Goal: Task Accomplishment & Management: Use online tool/utility

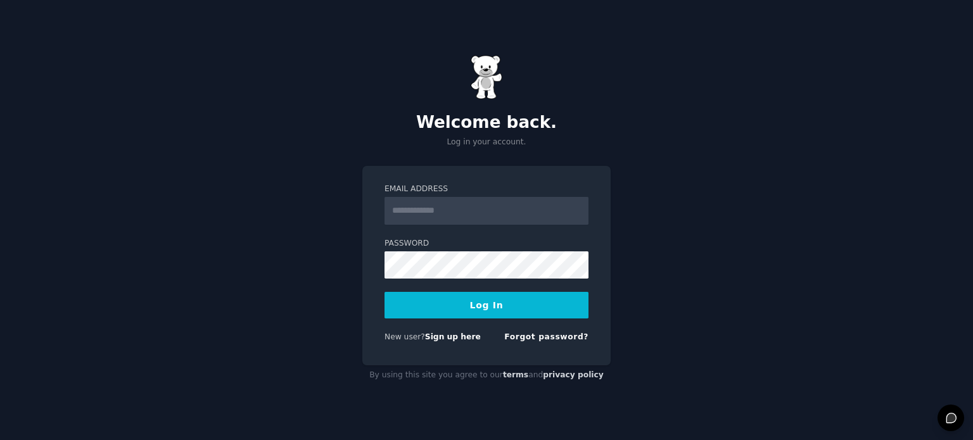
click at [421, 205] on input "Email Address" at bounding box center [487, 211] width 204 height 28
click at [423, 206] on input "Email Address" at bounding box center [487, 211] width 204 height 28
click at [473, 202] on input "Email Address" at bounding box center [487, 211] width 204 height 28
type input "**********"
click at [552, 309] on button "Log In" at bounding box center [487, 305] width 204 height 27
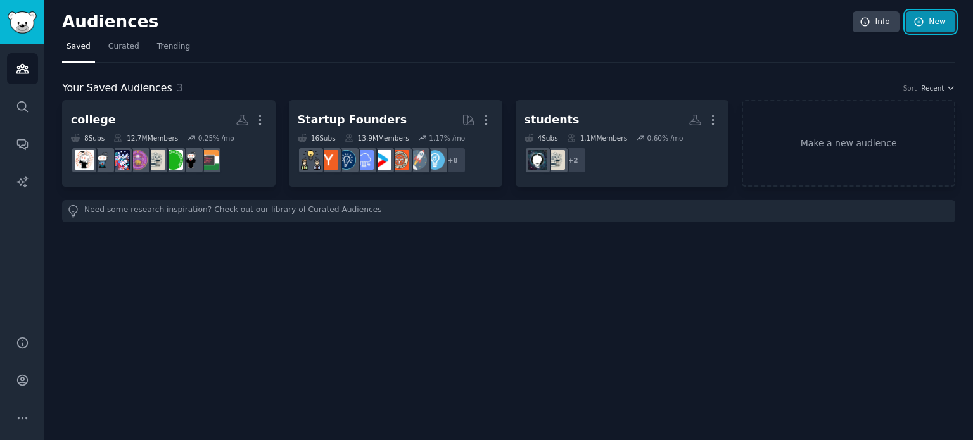
click at [937, 12] on link "New" at bounding box center [930, 22] width 49 height 22
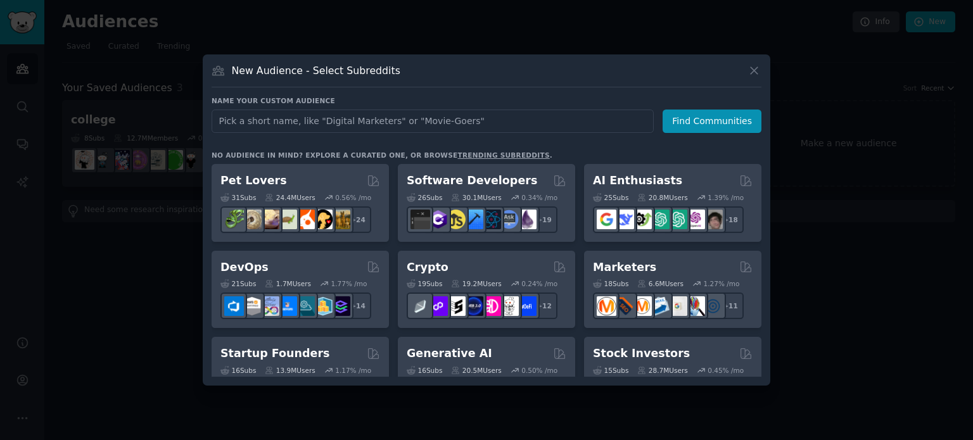
click at [480, 130] on input "text" at bounding box center [433, 121] width 442 height 23
click at [476, 124] on input "text" at bounding box center [433, 121] width 442 height 23
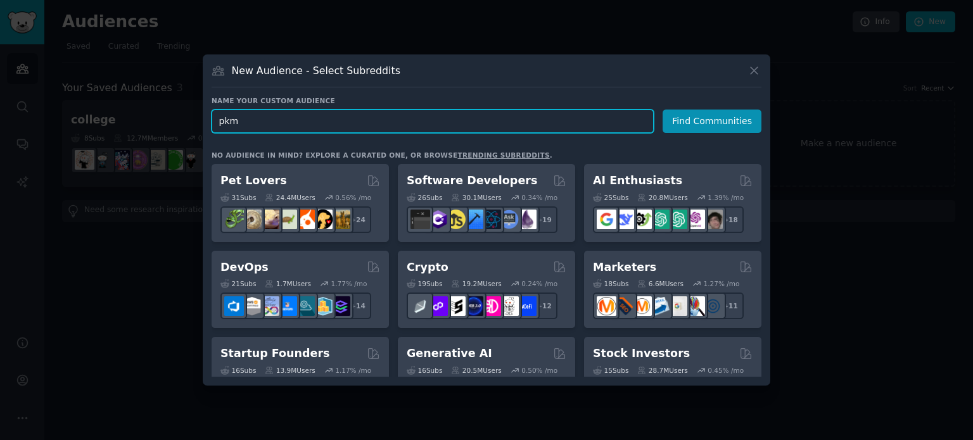
type input "pkms"
click button "Find Communities" at bounding box center [712, 121] width 99 height 23
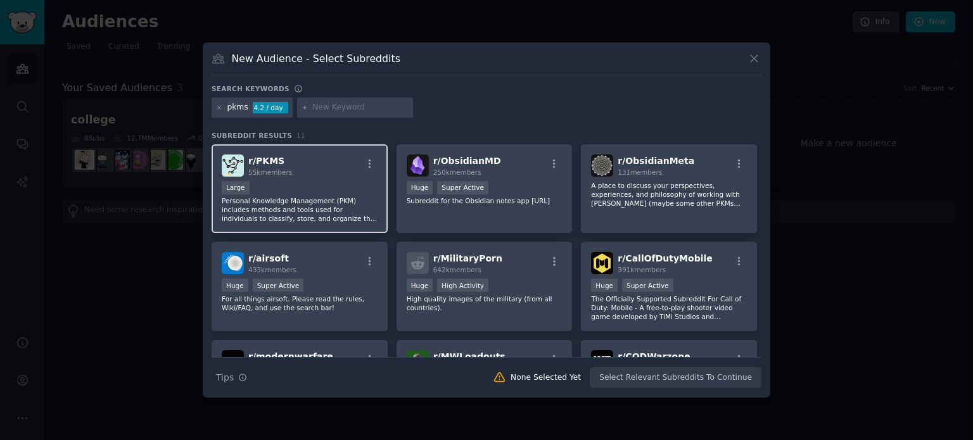
click at [327, 196] on p "Personal Knowledge Management (PKM) includes methods and tools used for individ…" at bounding box center [300, 209] width 156 height 27
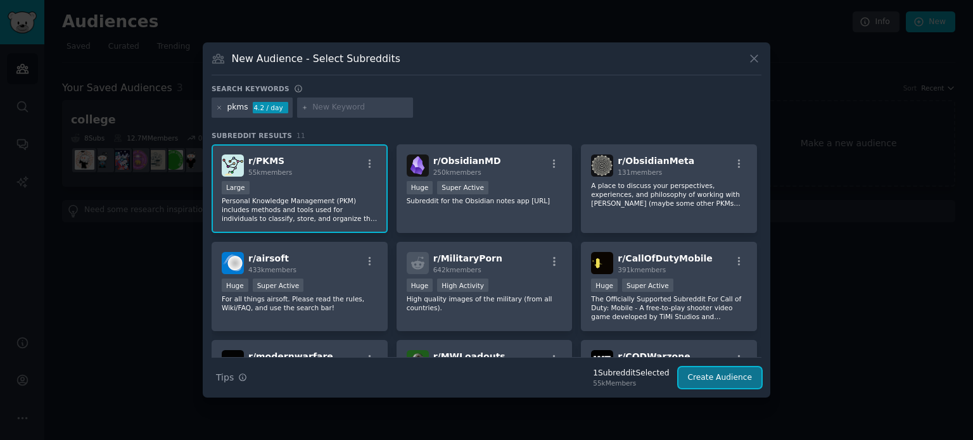
click at [732, 380] on button "Create Audience" at bounding box center [721, 379] width 84 height 22
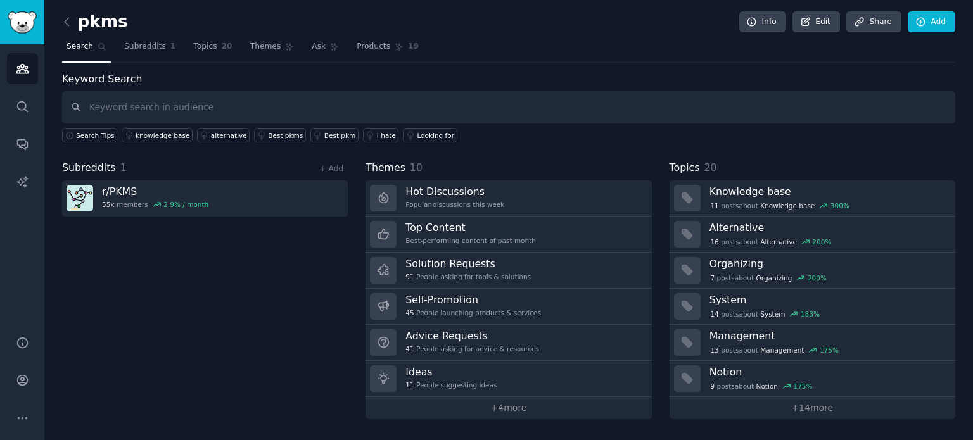
click at [584, 420] on div "pkms Info Edit Share Add Search Subreddits 1 Topics 20 Themes Ask Products 19 K…" at bounding box center [508, 220] width 929 height 440
click at [582, 415] on link "+ 4 more" at bounding box center [509, 408] width 286 height 22
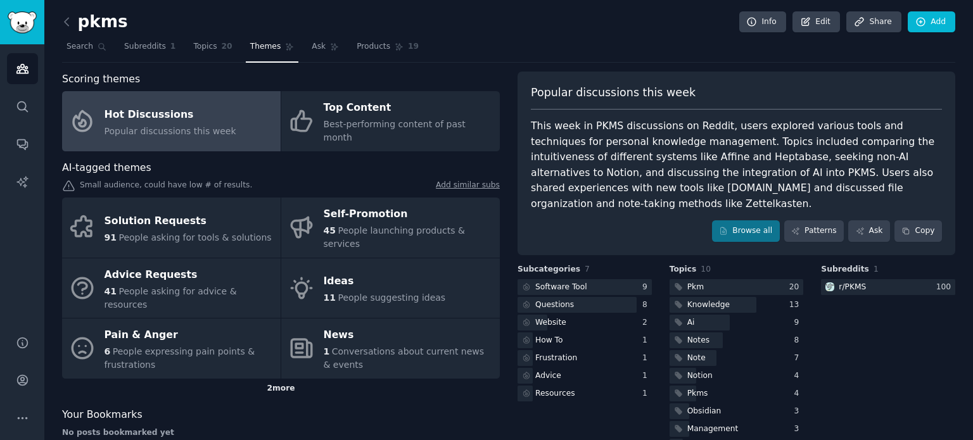
click at [285, 379] on div "2 more" at bounding box center [281, 389] width 438 height 20
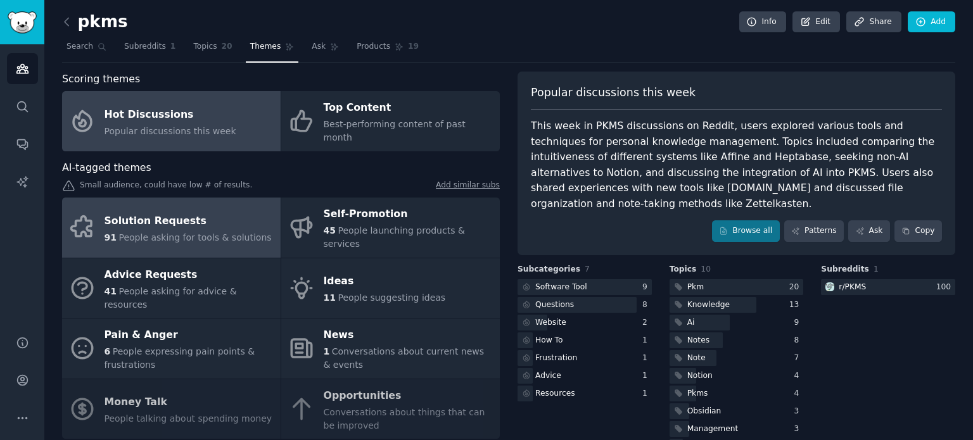
click at [222, 233] on span "People asking for tools & solutions" at bounding box center [194, 238] width 153 height 10
